Goal: Find contact information: Find contact information

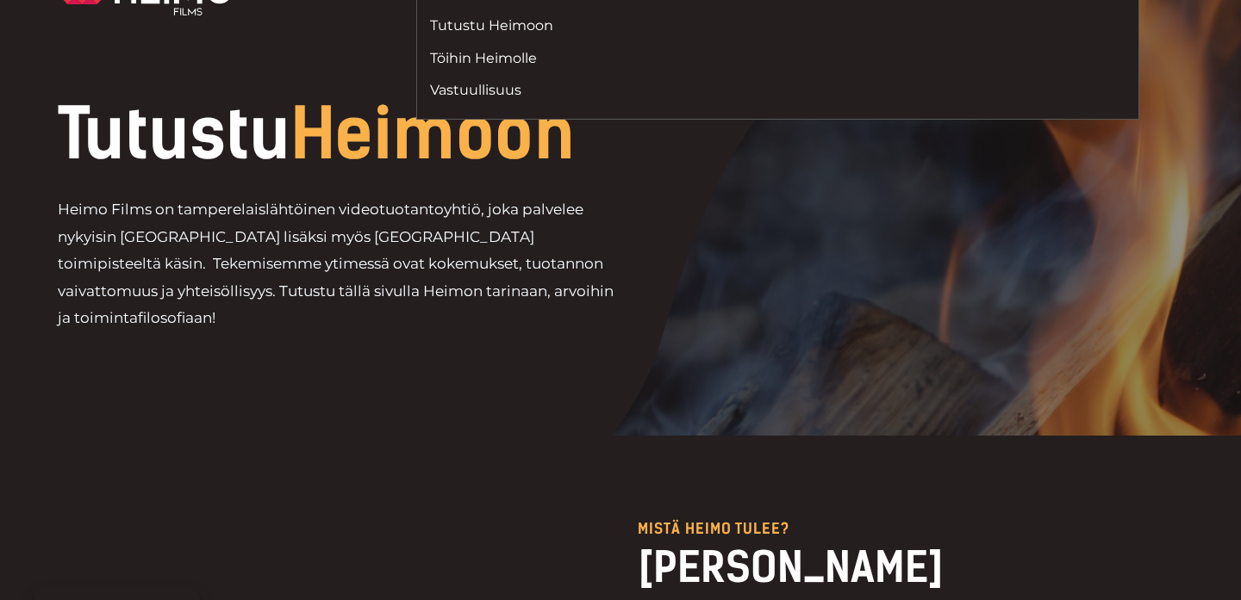
scroll to position [78, 0]
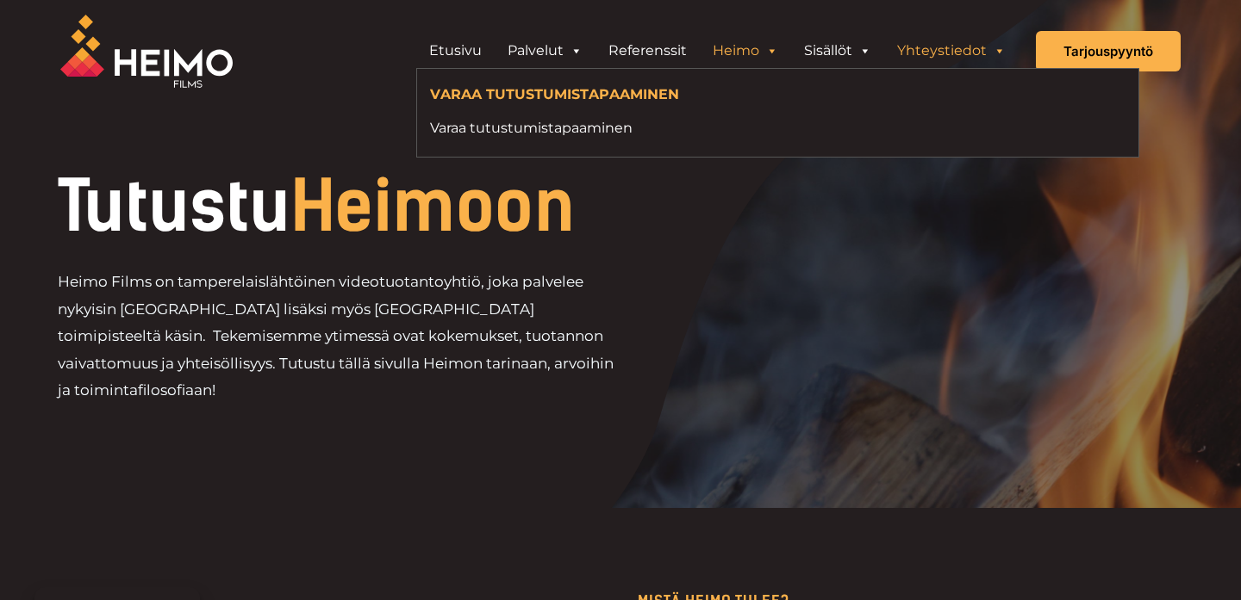
click at [956, 53] on link "Yhteystiedot" at bounding box center [951, 51] width 134 height 34
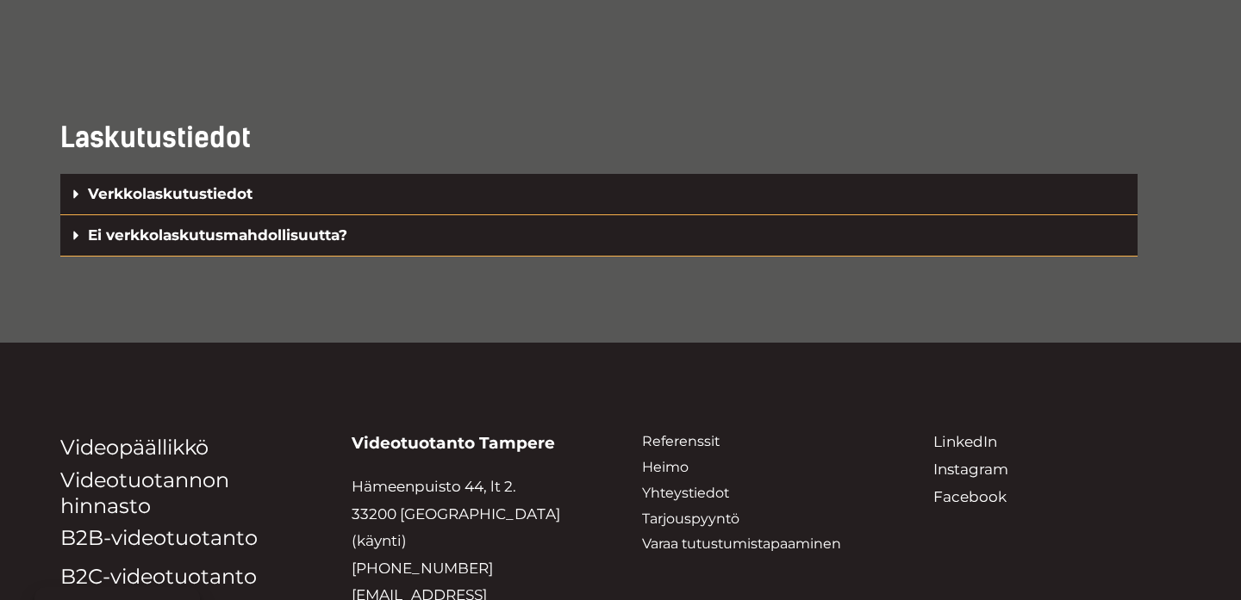
scroll to position [4184, 0]
